Goal: Entertainment & Leisure: Consume media (video, audio)

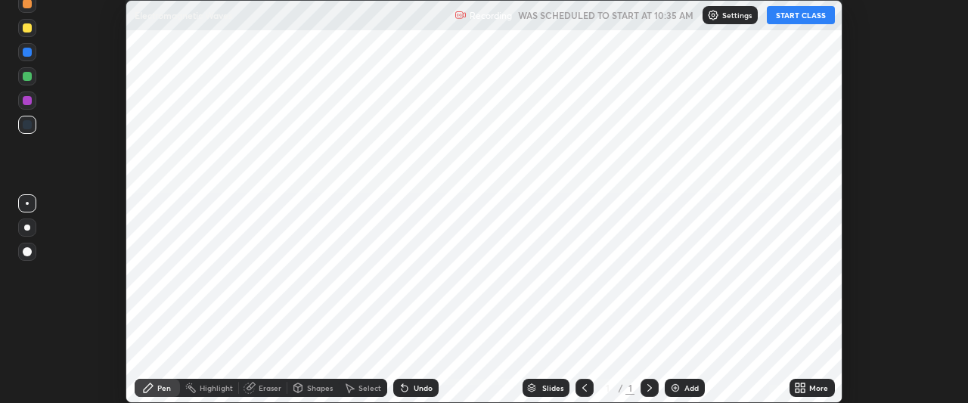
scroll to position [403, 968]
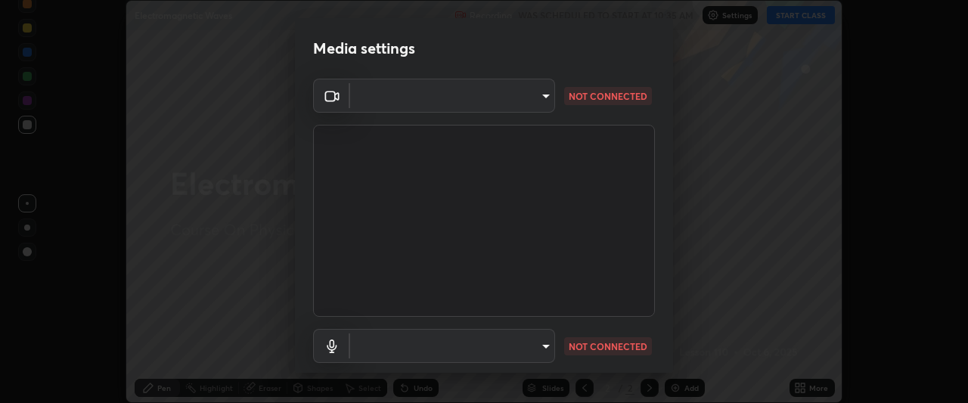
type input "0b0394df5398a873b7d047182dbff5bf8641b4882f7ce2760a0fef017966b62e"
type input "default"
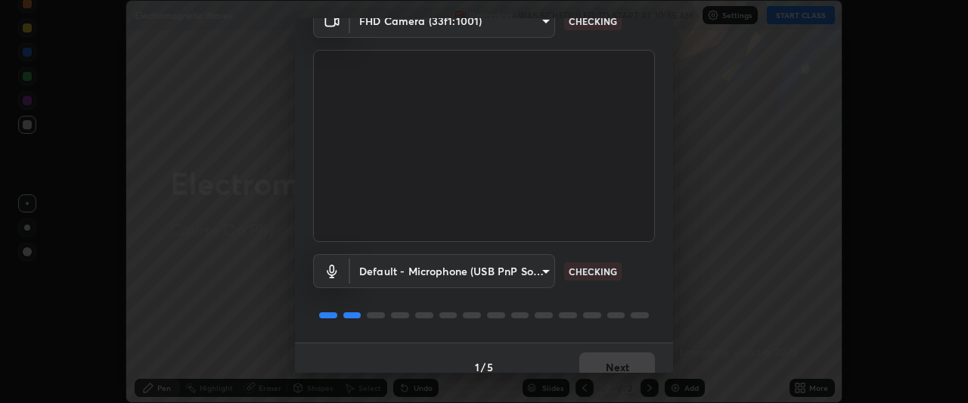
scroll to position [93, 0]
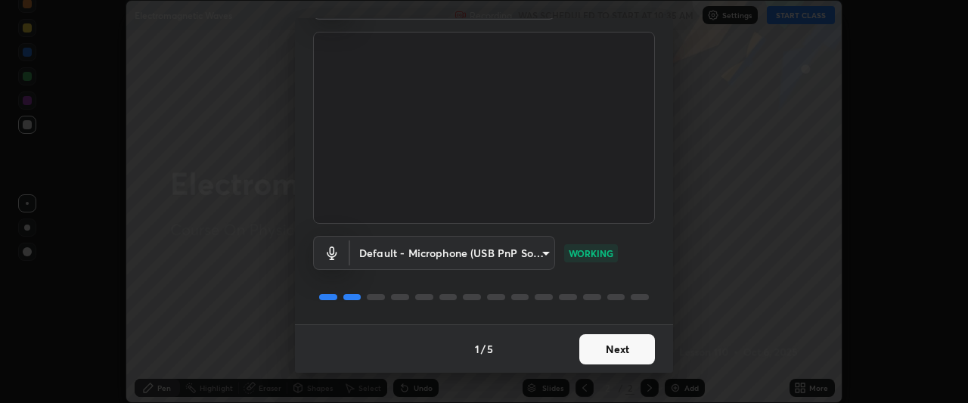
click at [633, 351] on button "Next" at bounding box center [618, 349] width 76 height 30
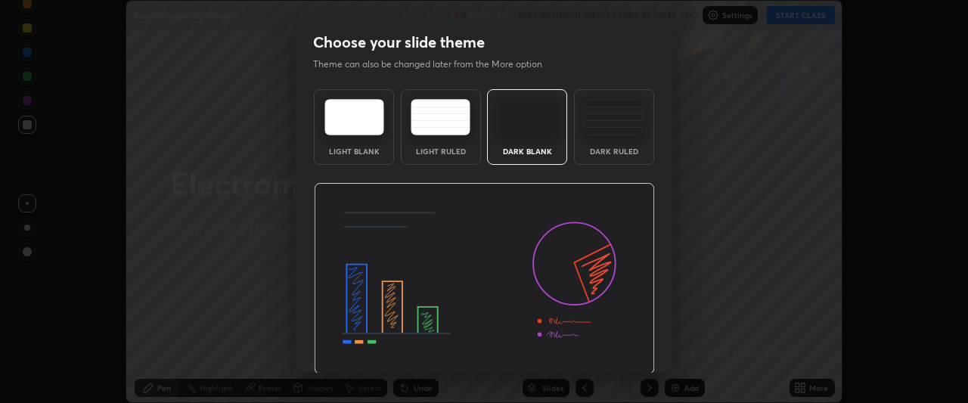
click at [633, 351] on img at bounding box center [484, 279] width 341 height 192
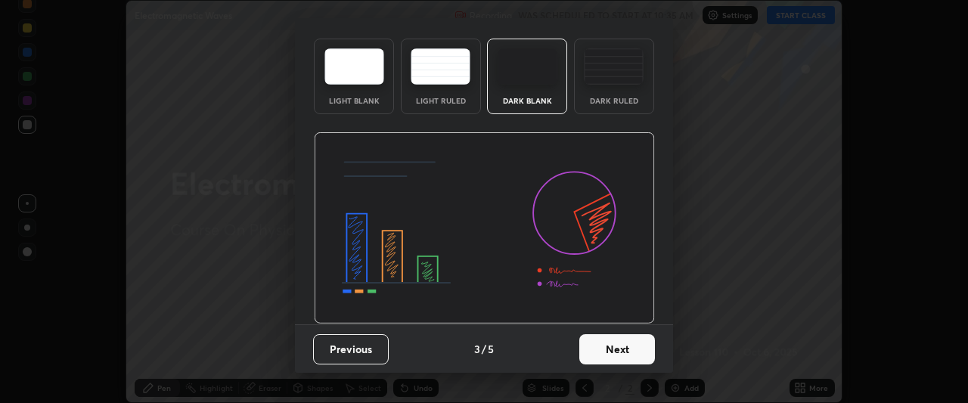
click at [624, 351] on button "Next" at bounding box center [618, 349] width 76 height 30
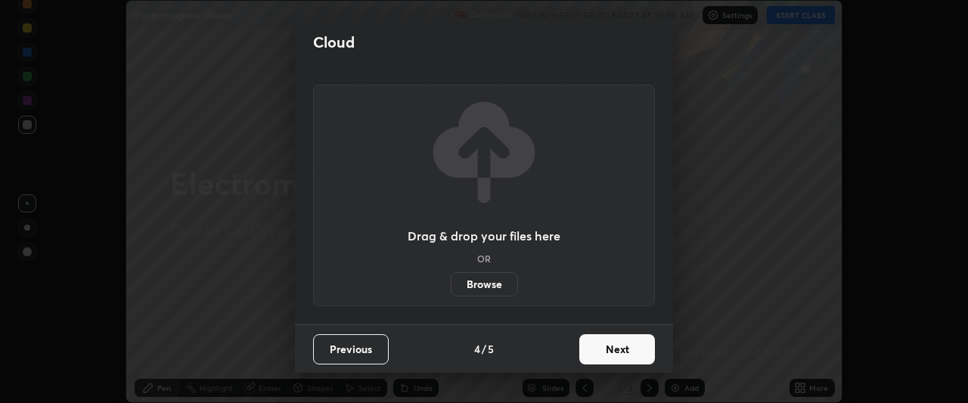
click at [628, 350] on button "Next" at bounding box center [618, 349] width 76 height 30
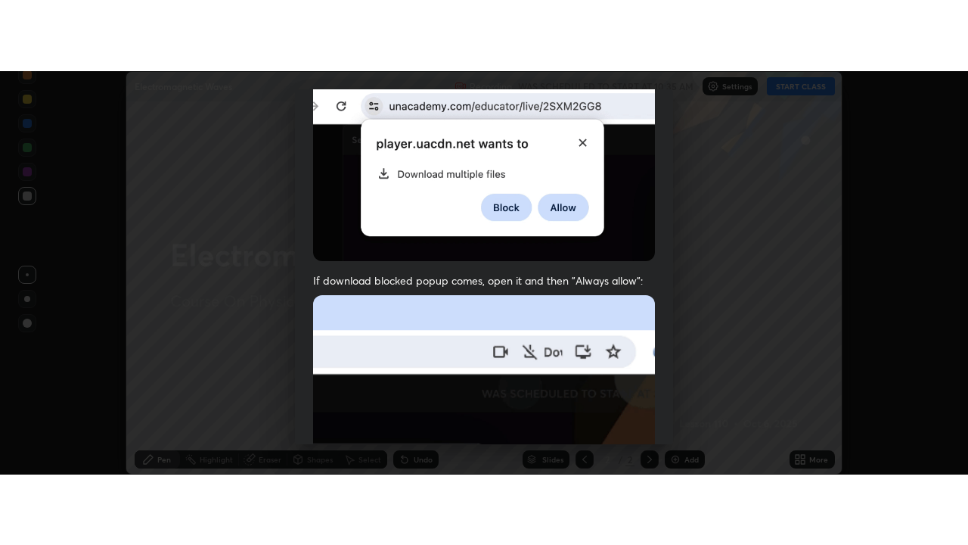
scroll to position [402, 0]
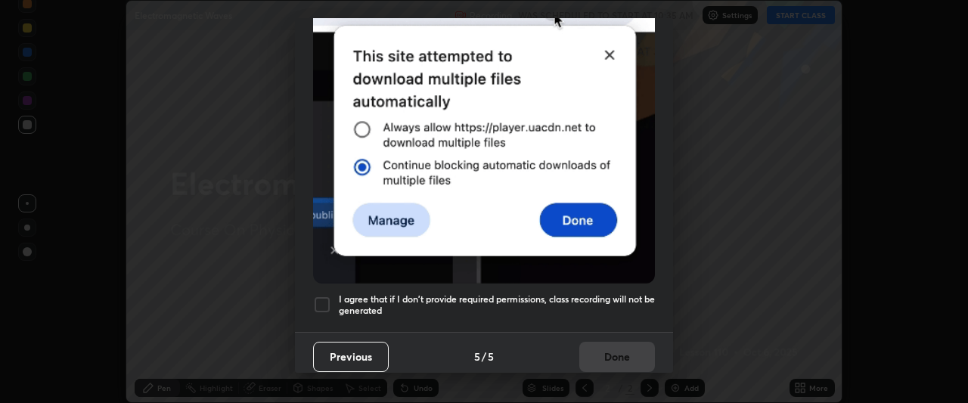
click at [618, 294] on h5 "I agree that if I don't provide required permissions, class recording will not …" at bounding box center [497, 305] width 316 height 23
click at [624, 345] on button "Done" at bounding box center [618, 357] width 76 height 30
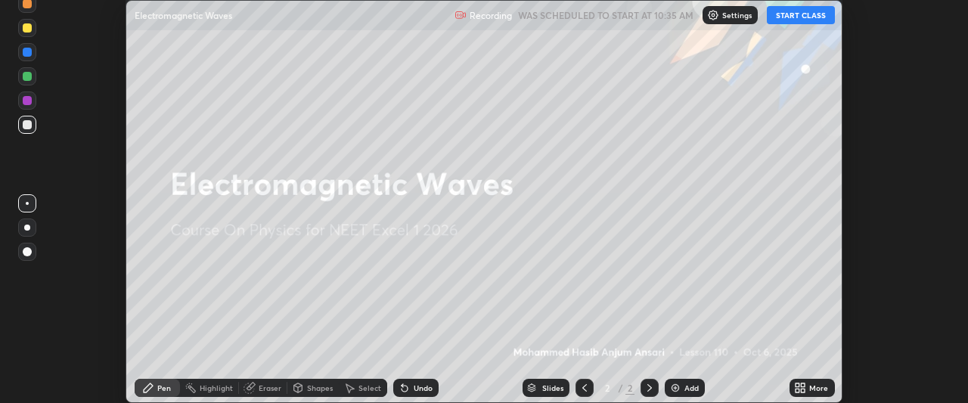
click at [788, 18] on button "START CLASS" at bounding box center [801, 15] width 68 height 18
click at [802, 388] on icon at bounding box center [800, 388] width 12 height 12
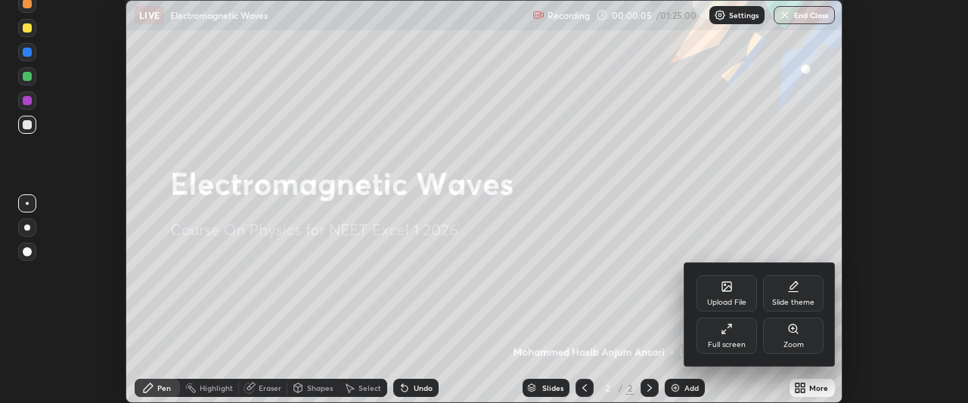
click at [735, 340] on div "Full screen" at bounding box center [727, 336] width 61 height 36
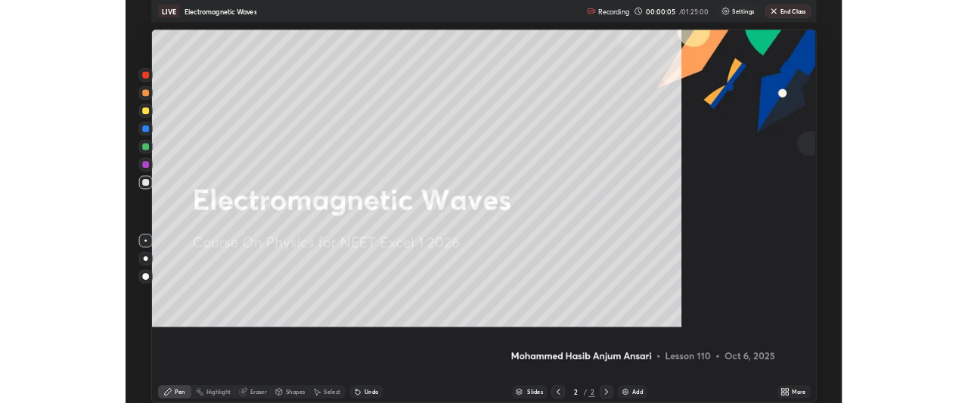
scroll to position [545, 968]
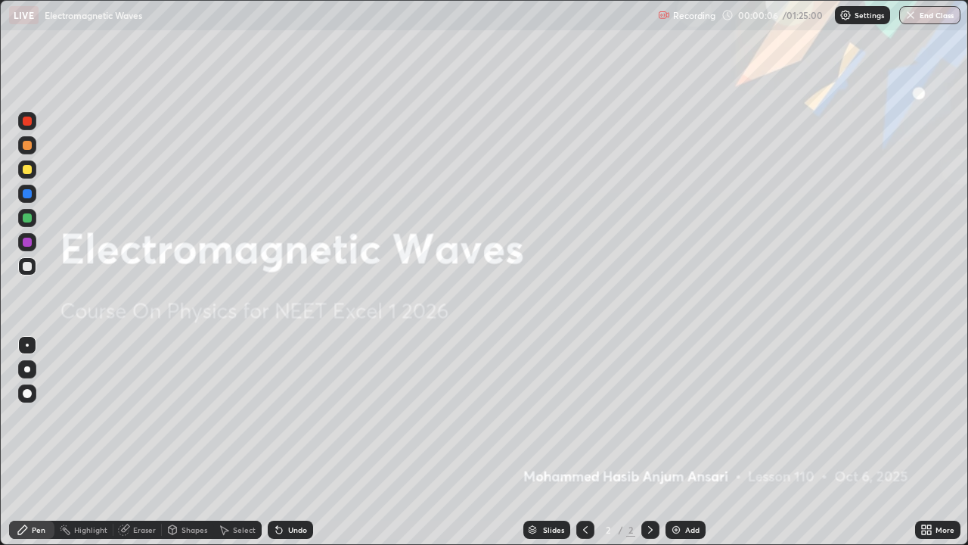
click at [688, 403] on div "Add" at bounding box center [692, 530] width 14 height 8
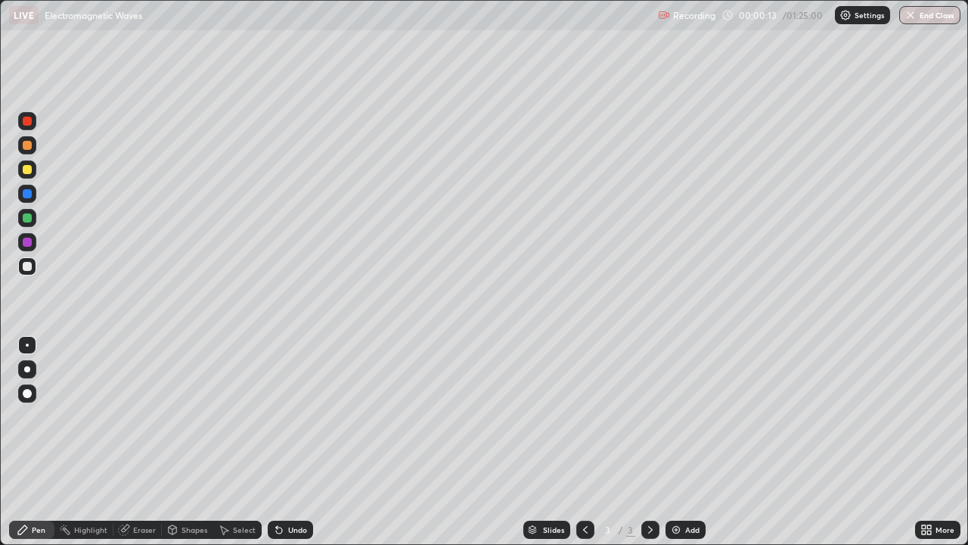
click at [27, 244] on div at bounding box center [27, 242] width 9 height 9
click at [287, 403] on div "Undo" at bounding box center [290, 530] width 45 height 18
click at [291, 403] on div "Undo" at bounding box center [290, 530] width 45 height 18
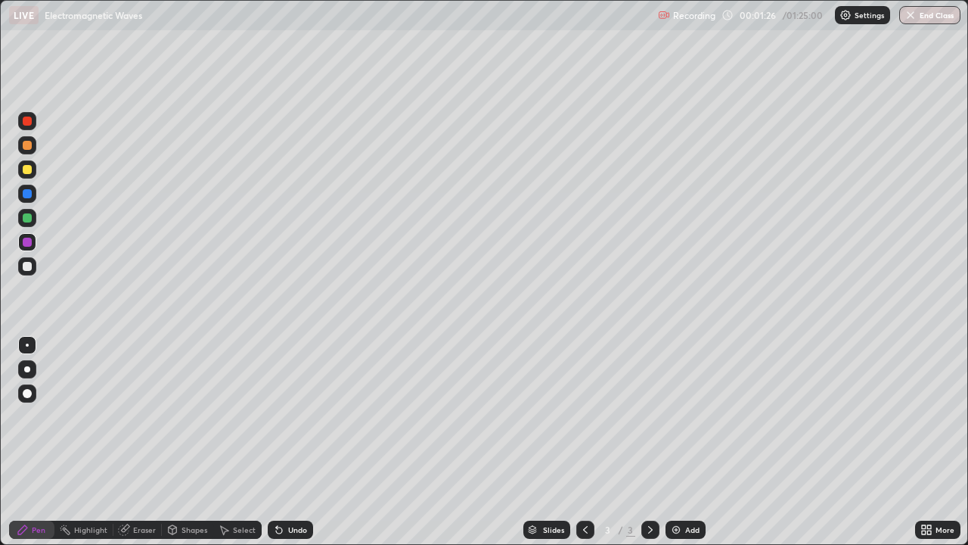
click at [924, 403] on icon at bounding box center [924, 532] width 4 height 4
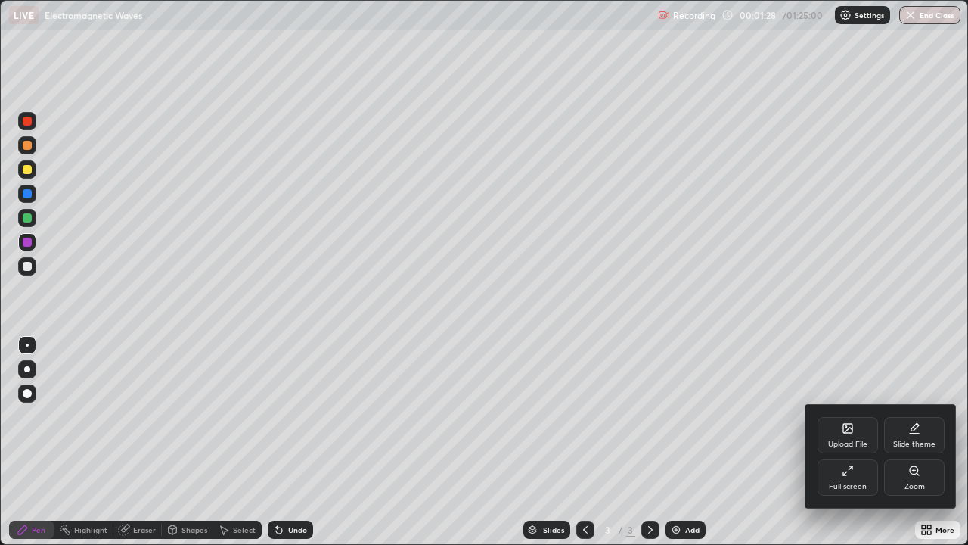
click at [846, 403] on div "Full screen" at bounding box center [848, 477] width 61 height 36
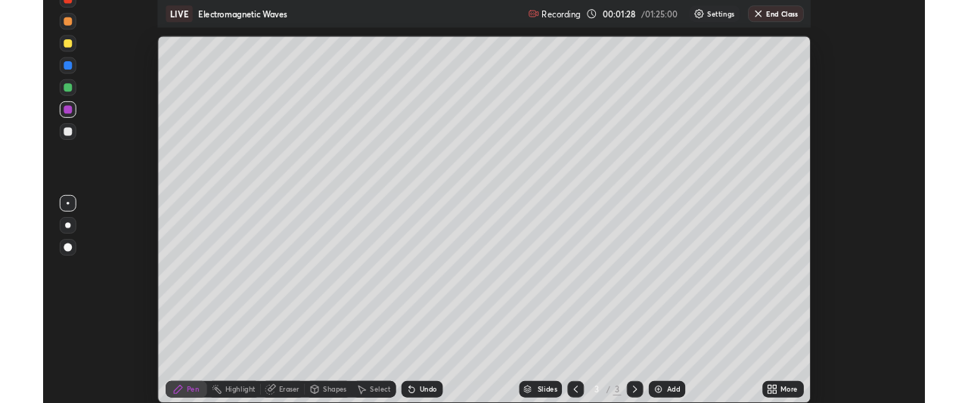
scroll to position [75258, 74693]
